Goal: Check status: Check status

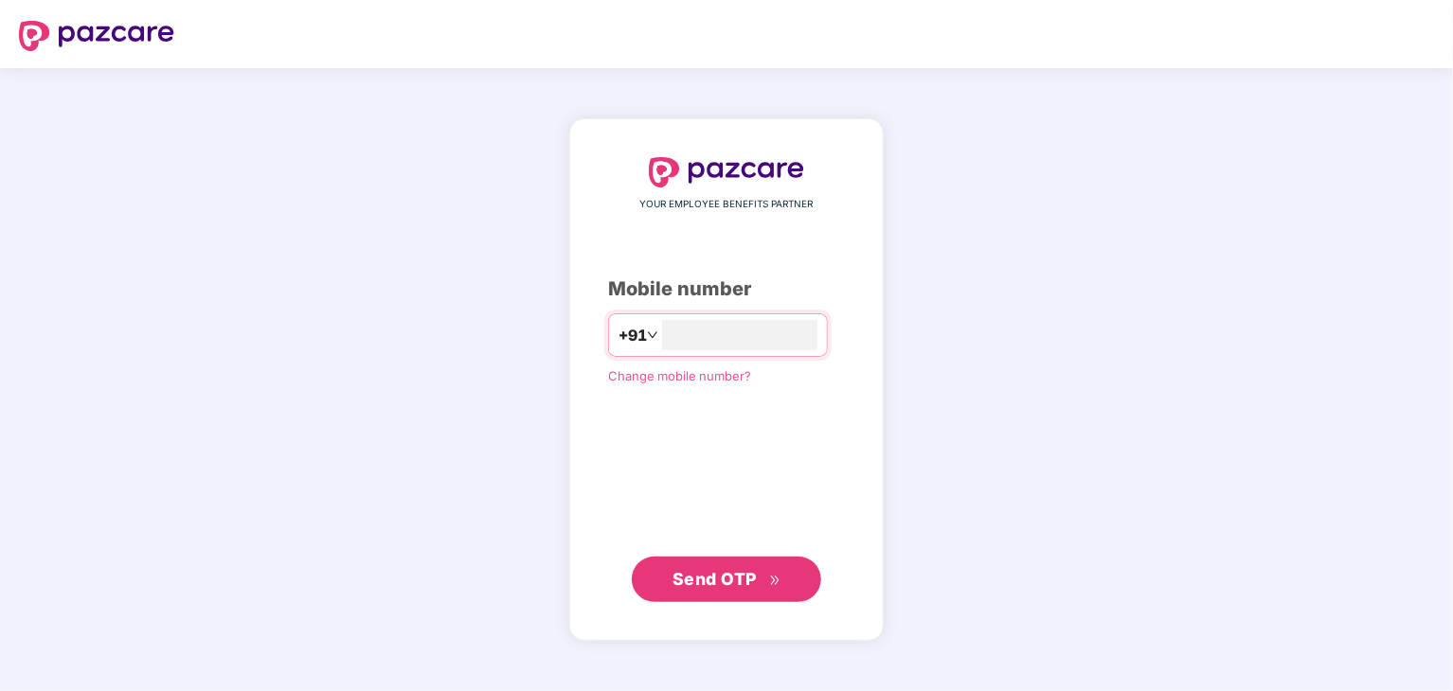
type input "**********"
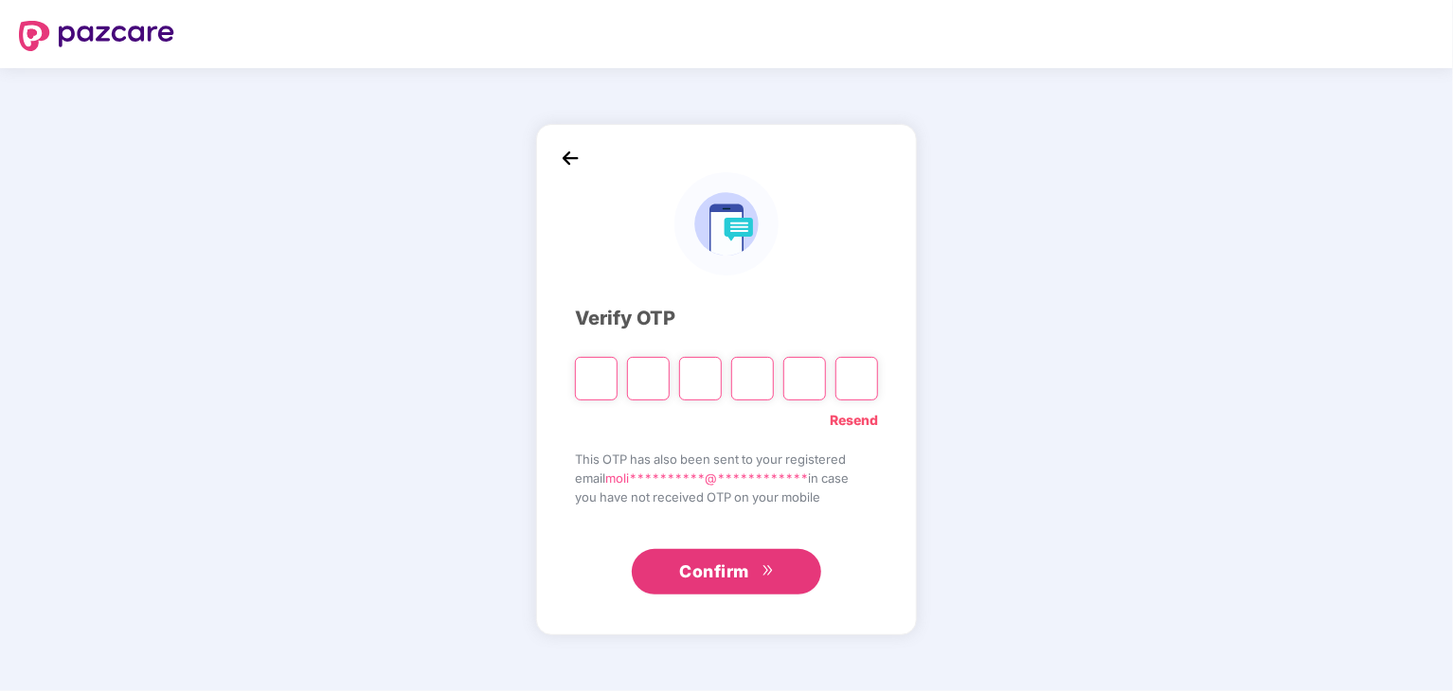
type input "*"
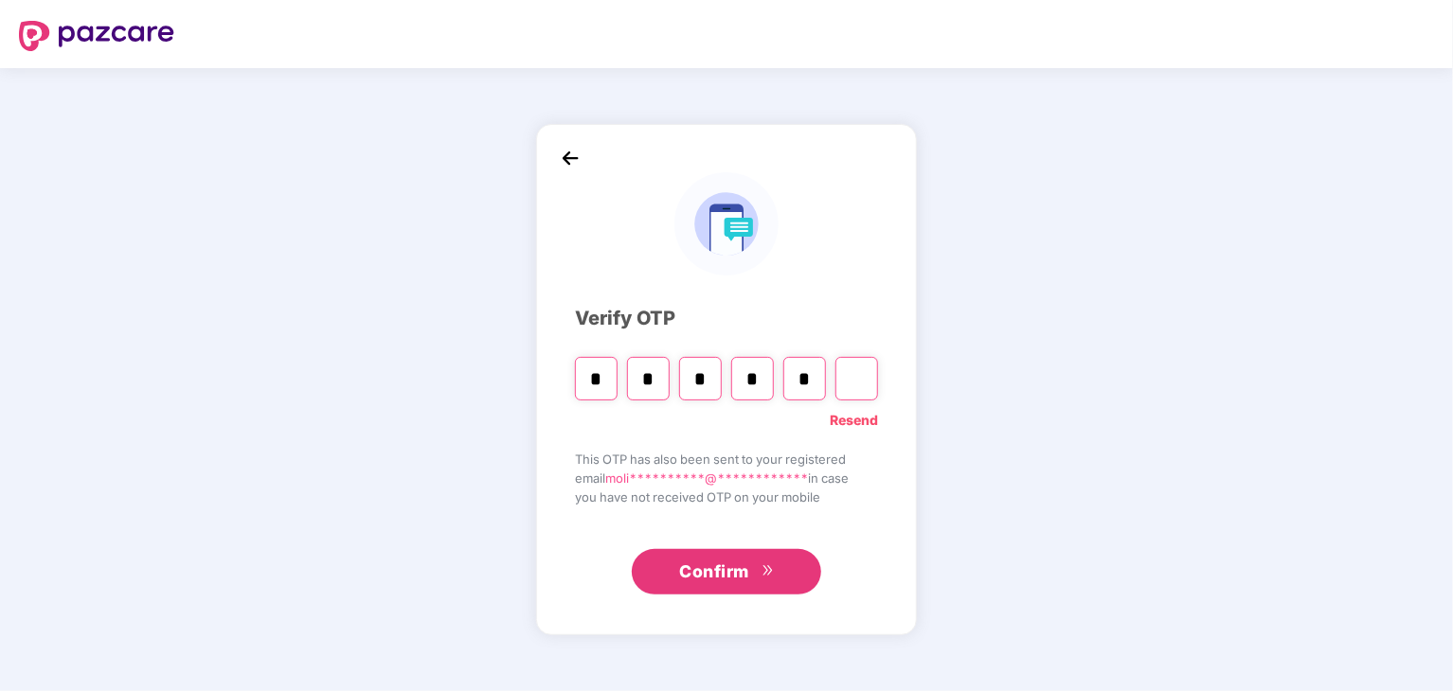
type input "*"
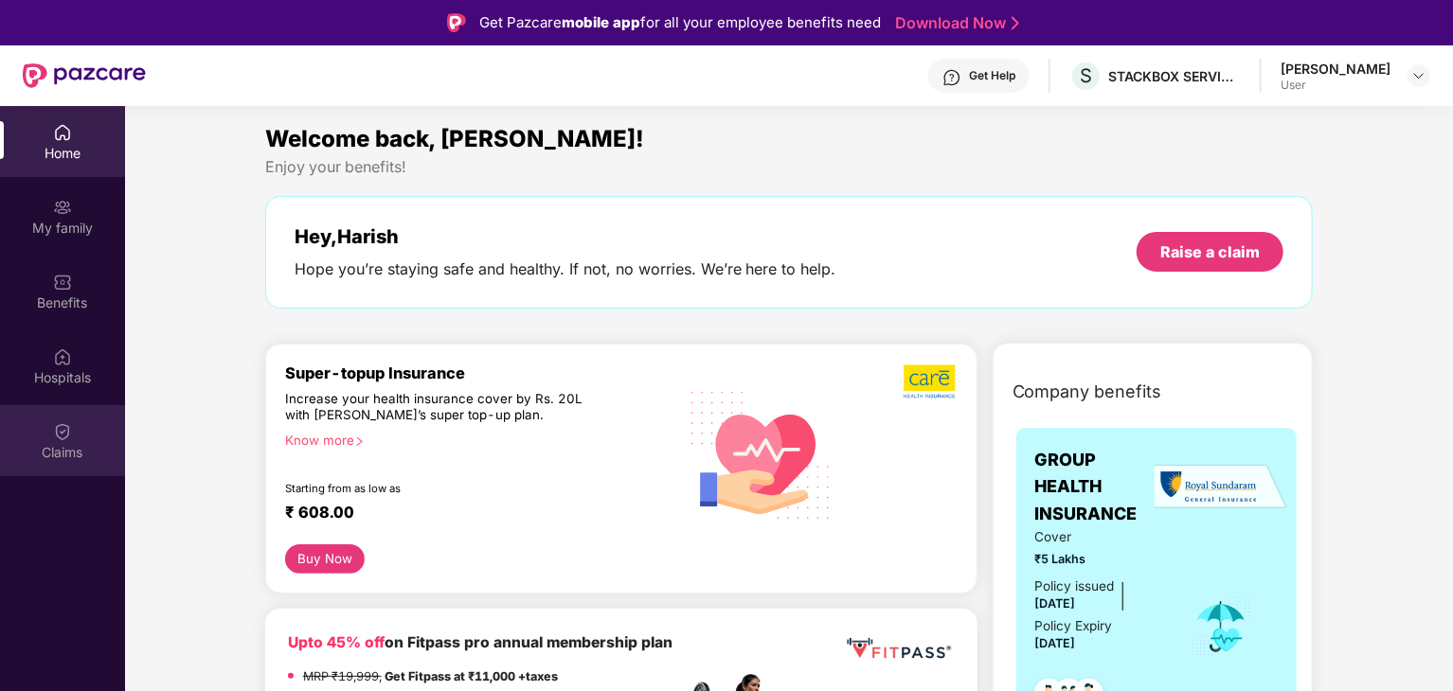
click at [74, 435] on div "Claims" at bounding box center [62, 440] width 125 height 71
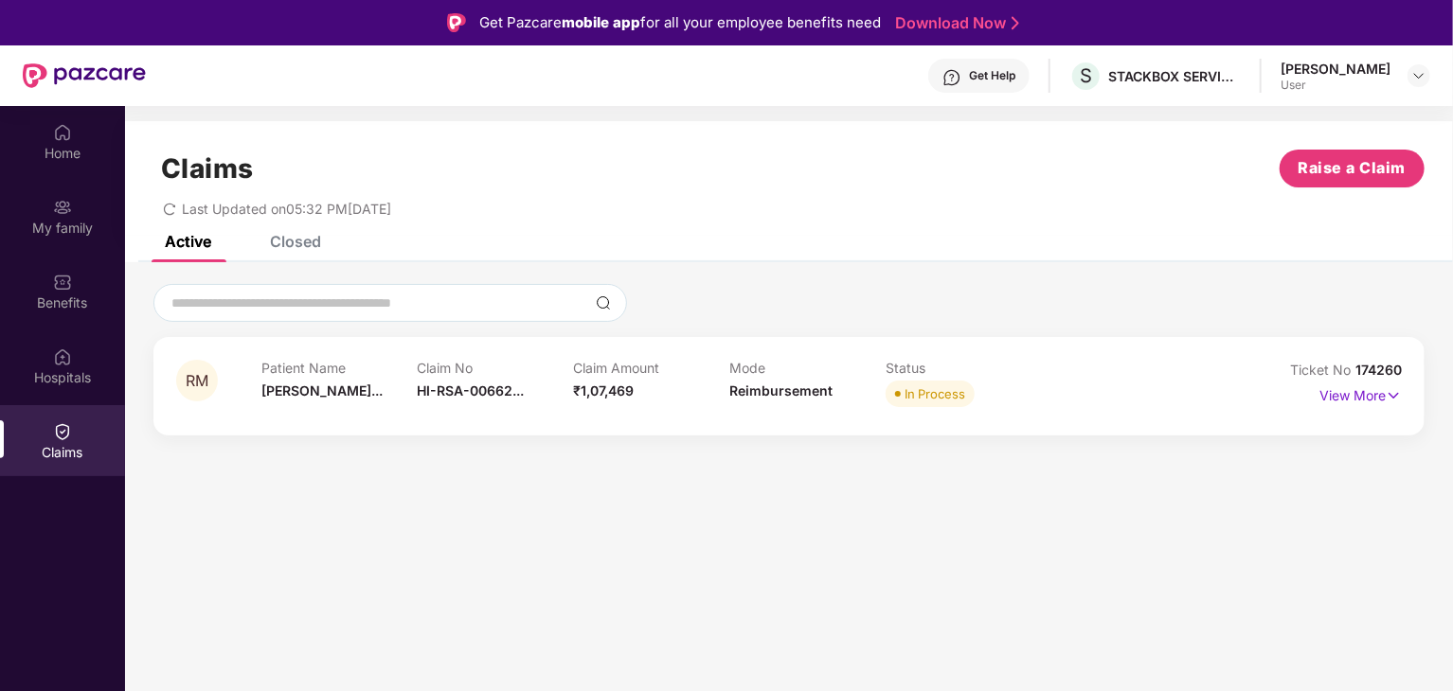
click at [1059, 390] on div "Patient Name [PERSON_NAME]... Claim No HI-RSA-00662... Claim Amount ₹1,07,469 M…" at bounding box center [729, 386] width 936 height 52
click at [1385, 397] on p "View More" at bounding box center [1360, 394] width 82 height 26
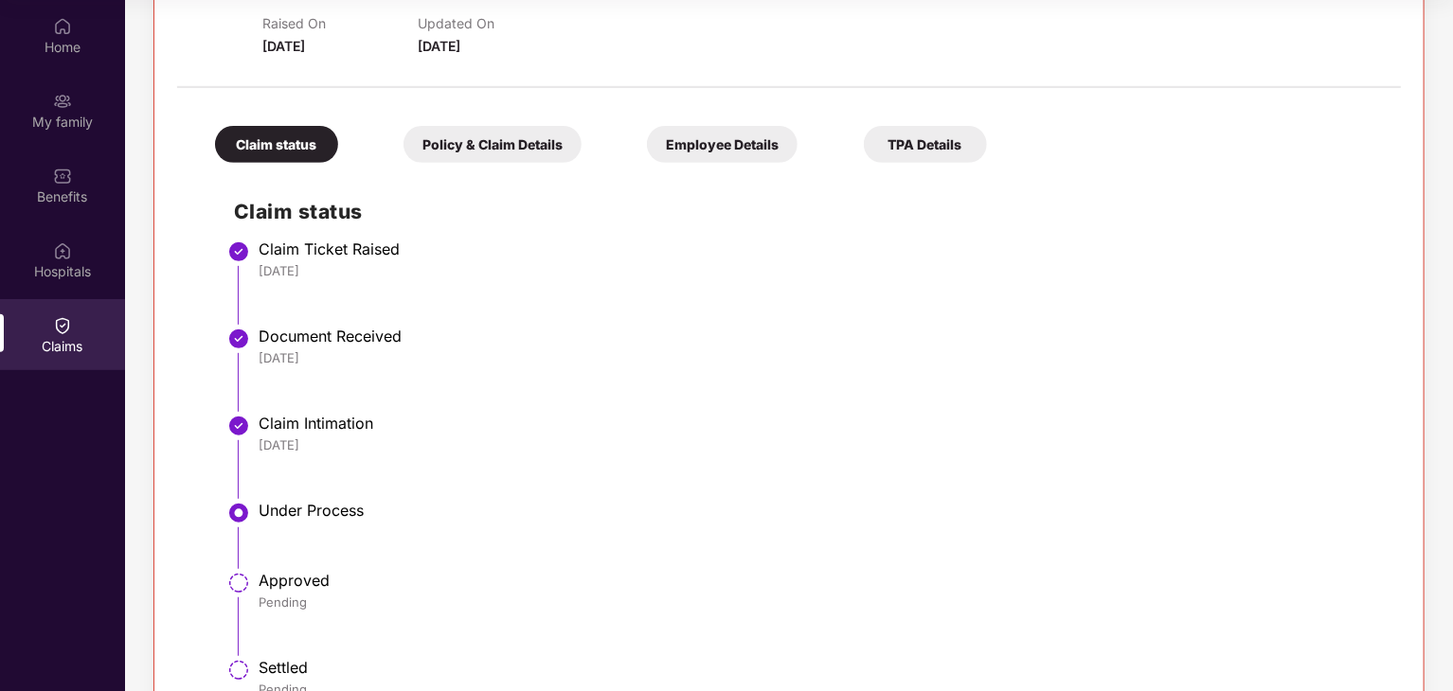
scroll to position [371, 0]
